Goal: Task Accomplishment & Management: Use online tool/utility

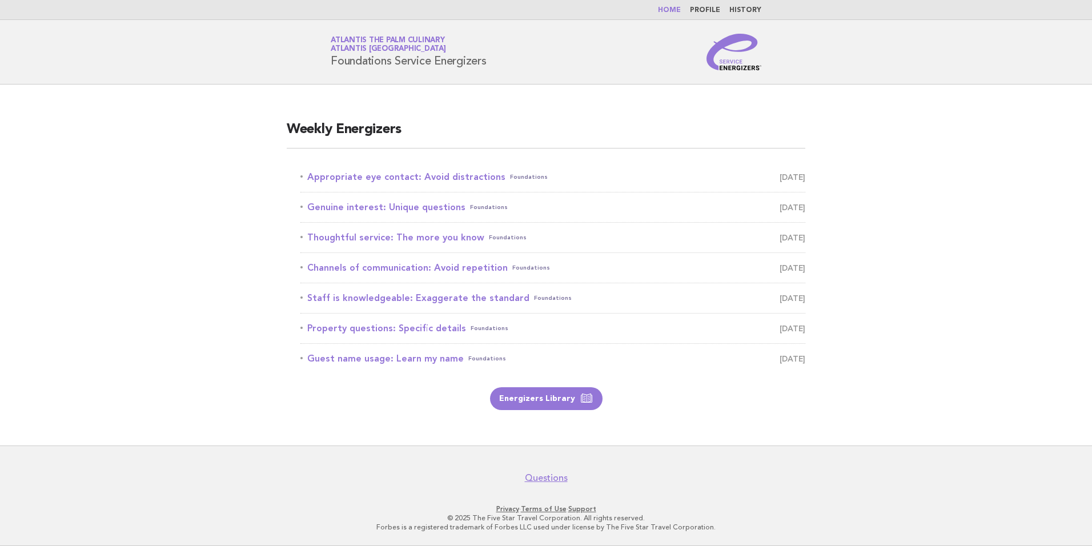
click at [349, 32] on header "Service Energizers Atlantis The Palm Culinary Atlantis Dubai Foundations Servic…" at bounding box center [546, 52] width 1092 height 65
click at [354, 40] on link "Atlantis The Palm Culinary Atlantis Dubai" at bounding box center [388, 45] width 115 height 16
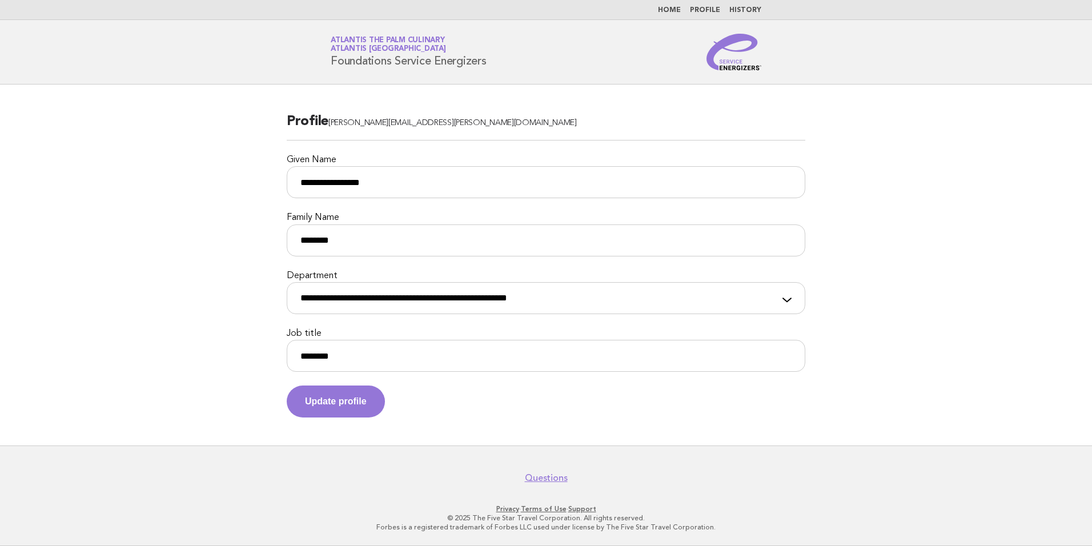
click at [677, 15] on nav "Home Profile History" at bounding box center [546, 10] width 1092 height 20
click at [678, 7] on link "Home" at bounding box center [669, 10] width 23 height 7
click at [681, 7] on link "Home" at bounding box center [669, 10] width 23 height 7
click at [411, 45] on span "Atlantis The Palm Culinary Atlantis Dubai" at bounding box center [409, 45] width 156 height 16
click at [371, 46] on span "Atlantis [GEOGRAPHIC_DATA]" at bounding box center [388, 49] width 115 height 7
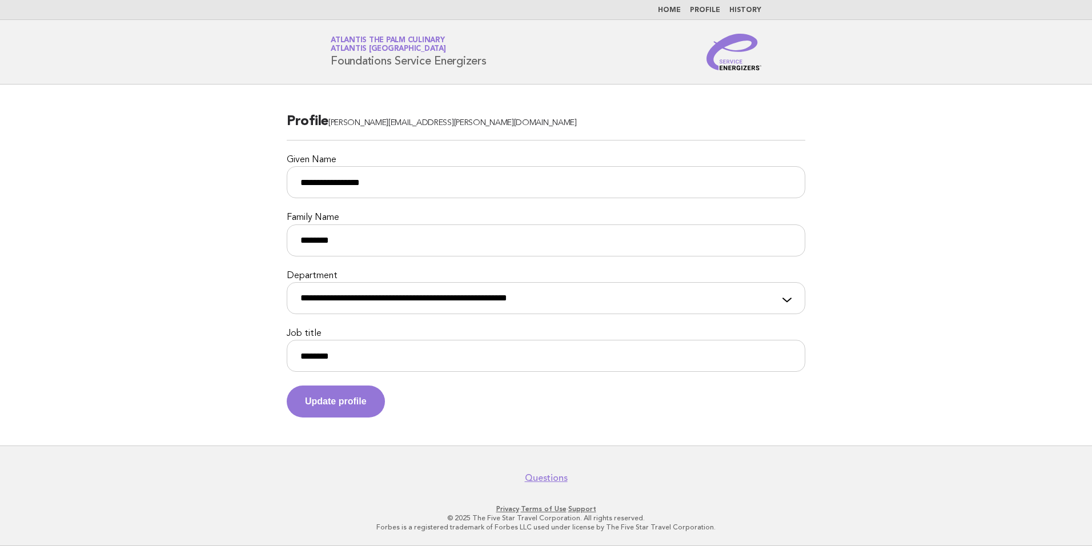
click at [371, 46] on span "Atlantis [GEOGRAPHIC_DATA]" at bounding box center [388, 49] width 115 height 7
click at [710, 13] on link "Profile" at bounding box center [705, 10] width 30 height 7
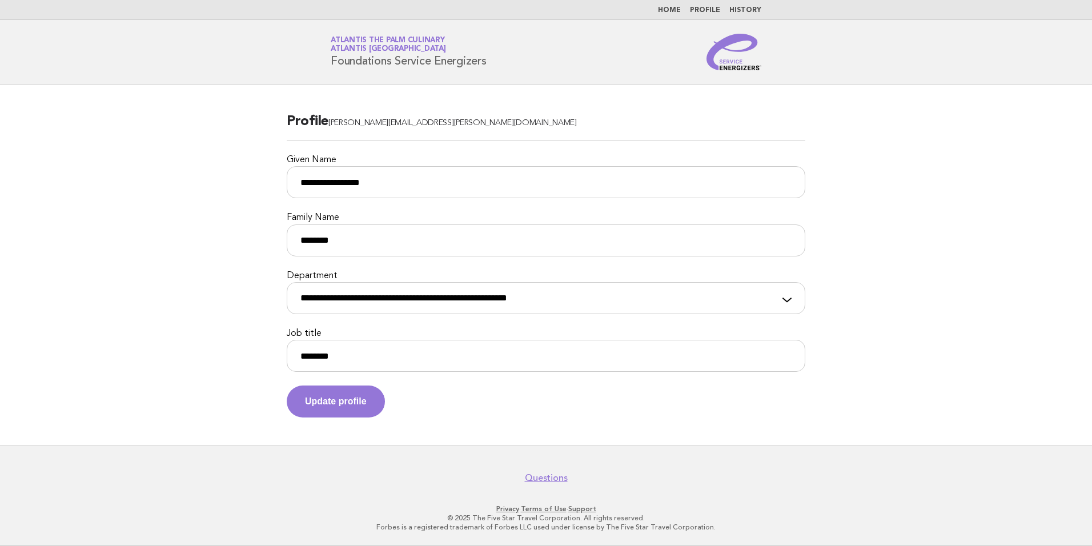
click at [672, 4] on nav "Home Profile History" at bounding box center [546, 10] width 1092 height 20
click at [355, 398] on button "Update profile" at bounding box center [336, 402] width 98 height 32
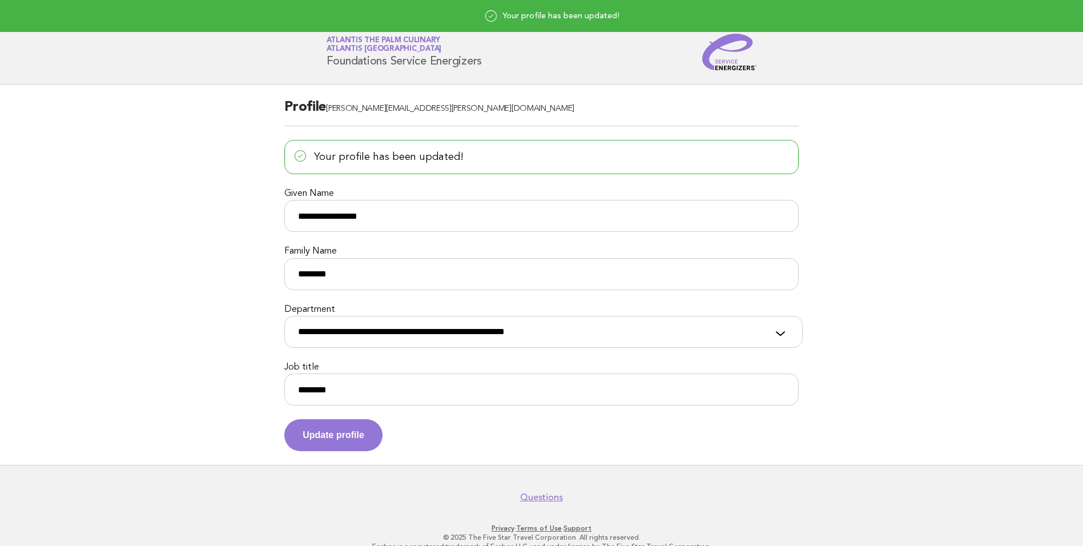
click at [386, 54] on h1 "Service Energizers Atlantis The Palm Culinary Atlantis Dubai Foundations Servic…" at bounding box center [405, 52] width 156 height 30
click at [378, 39] on link "Atlantis The Palm Culinary Atlantis Dubai" at bounding box center [384, 45] width 115 height 16
click at [723, 46] on img at bounding box center [730, 52] width 55 height 37
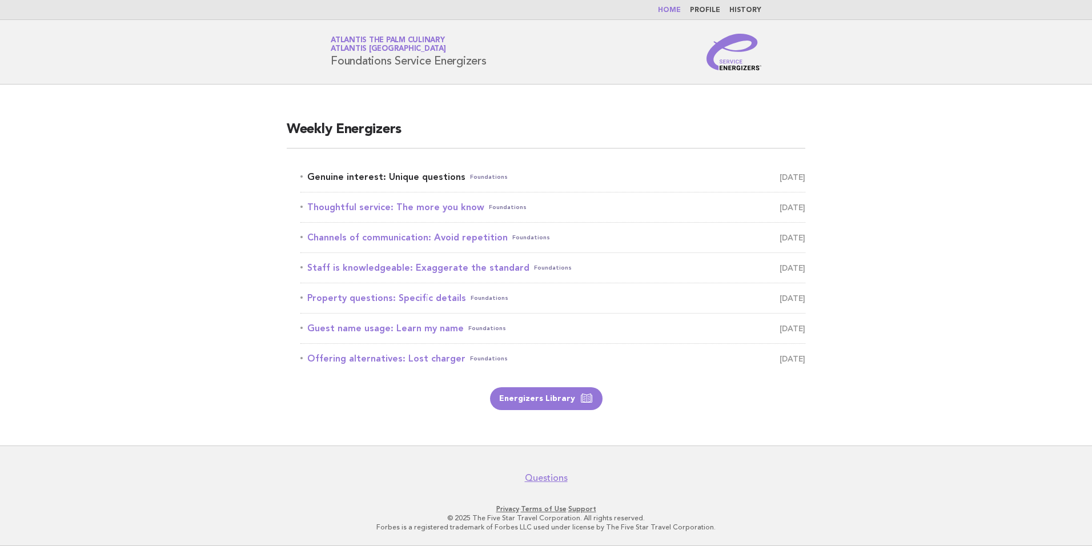
click at [397, 178] on link "Genuine interest: Unique questions Foundations [DATE]" at bounding box center [552, 177] width 505 height 16
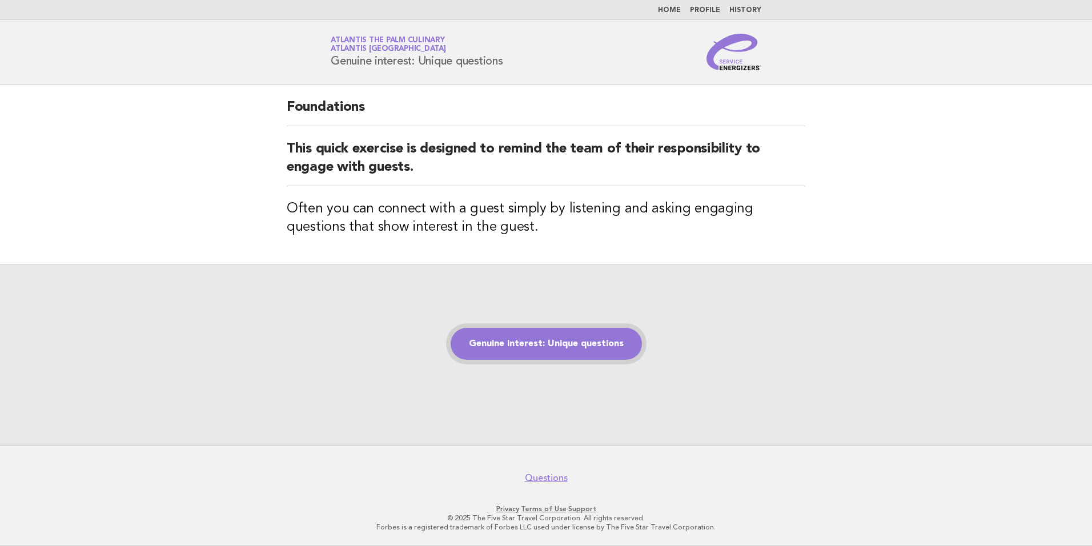
click at [570, 344] on link "Genuine interest: Unique questions" at bounding box center [546, 344] width 191 height 32
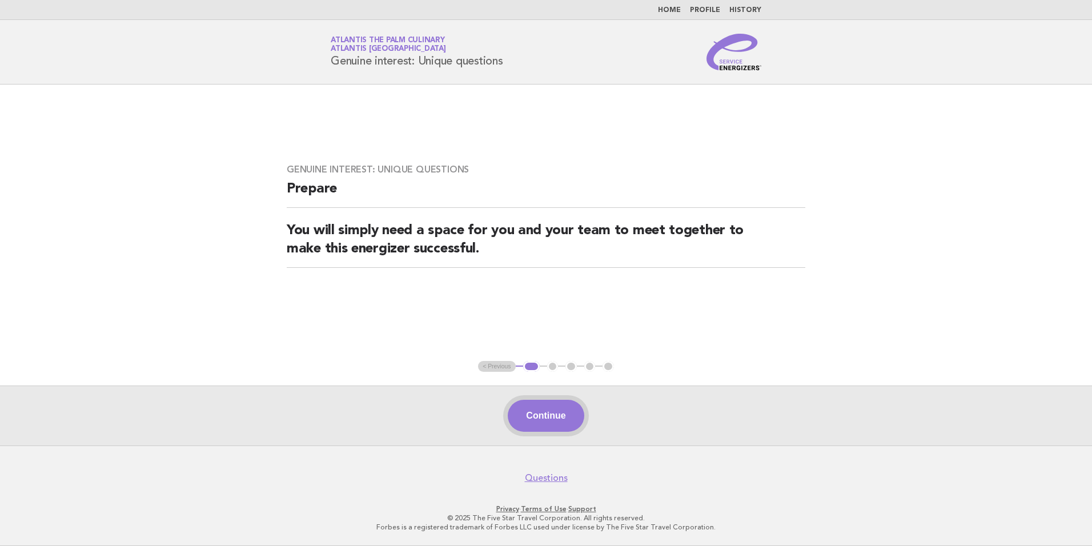
click at [562, 417] on button "Continue" at bounding box center [546, 416] width 76 height 32
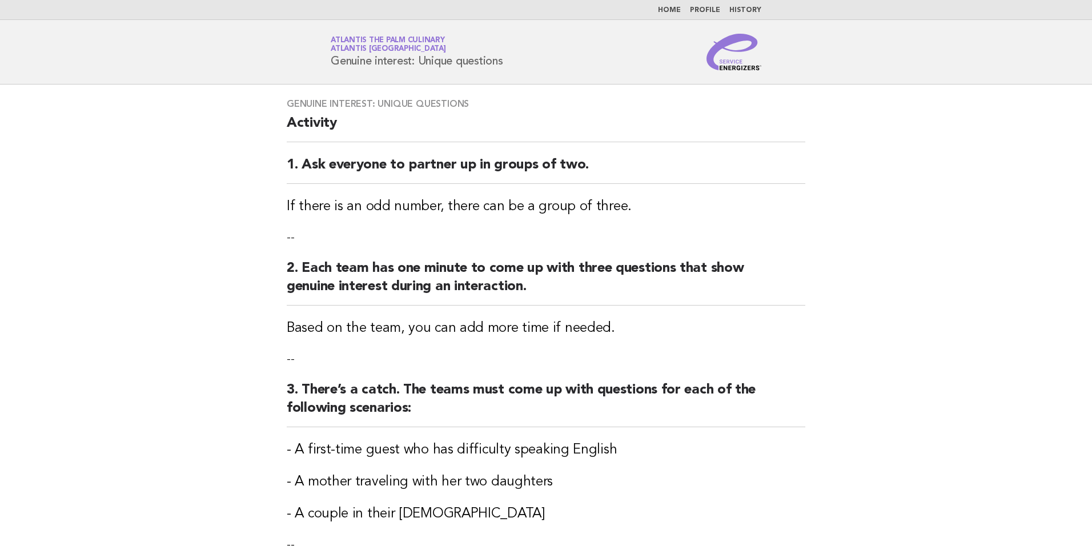
click at [525, 414] on main "Genuine interest: Unique questions Activity 1. Ask everyone to partner up in gr…" at bounding box center [546, 426] width 1092 height 682
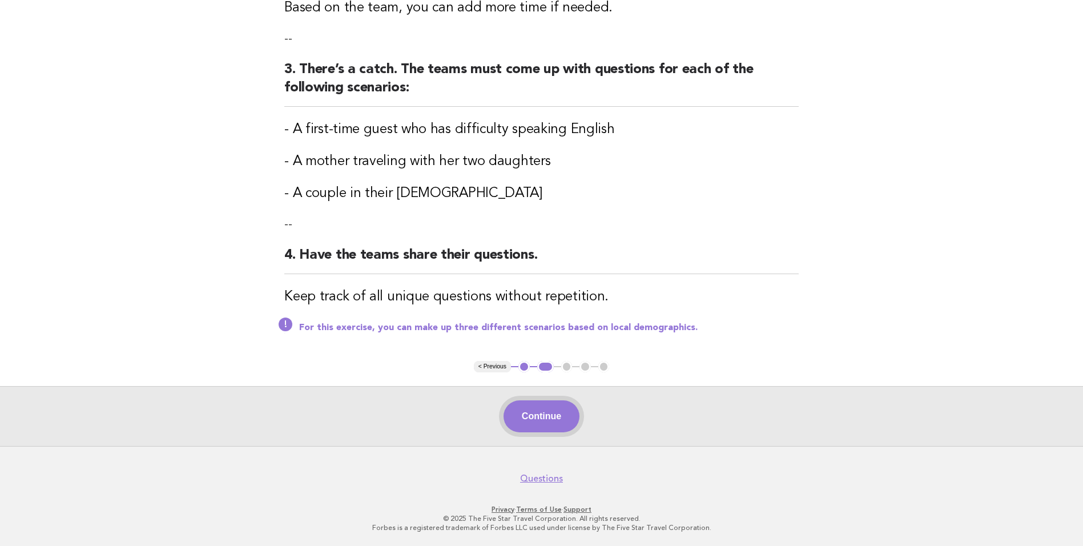
click at [547, 405] on button "Continue" at bounding box center [542, 416] width 76 height 32
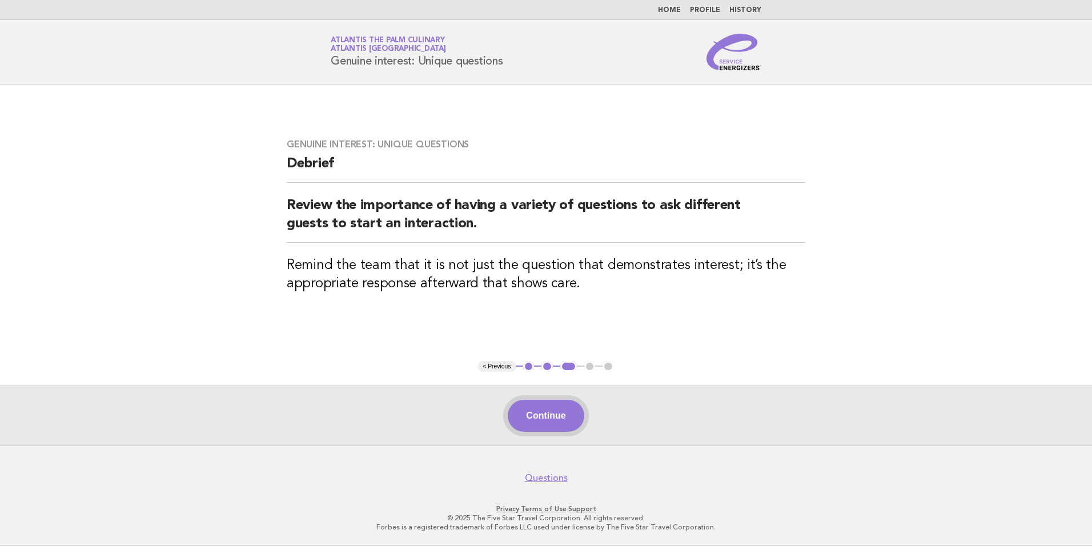
click at [532, 404] on button "Continue" at bounding box center [546, 416] width 76 height 32
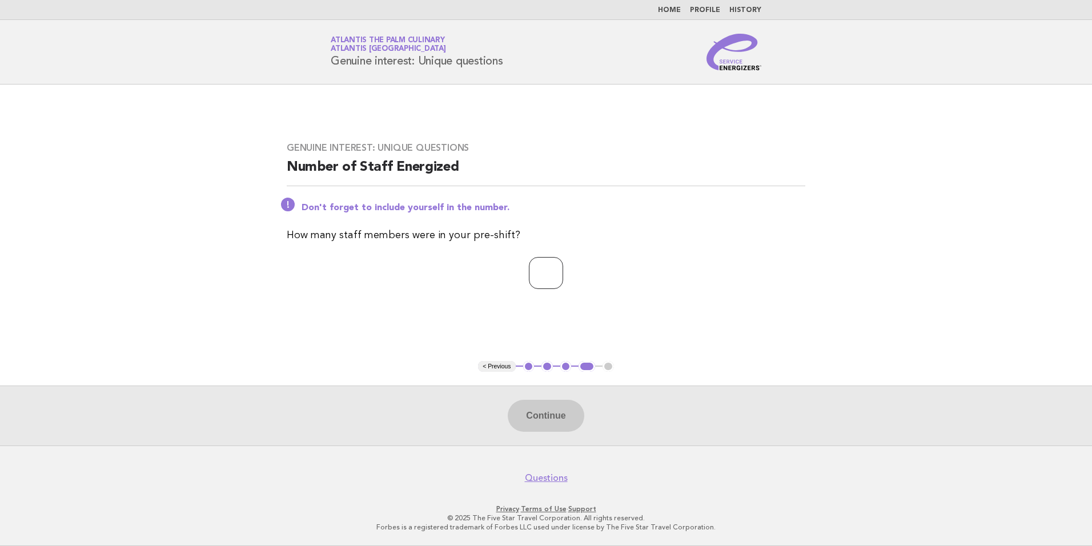
click at [529, 273] on input "number" at bounding box center [546, 273] width 34 height 32
type input "**"
drag, startPoint x: 544, startPoint y: 407, endPoint x: 563, endPoint y: 415, distance: 20.7
click at [545, 410] on button "Continue" at bounding box center [546, 416] width 76 height 32
